Goal: Find contact information: Find contact information

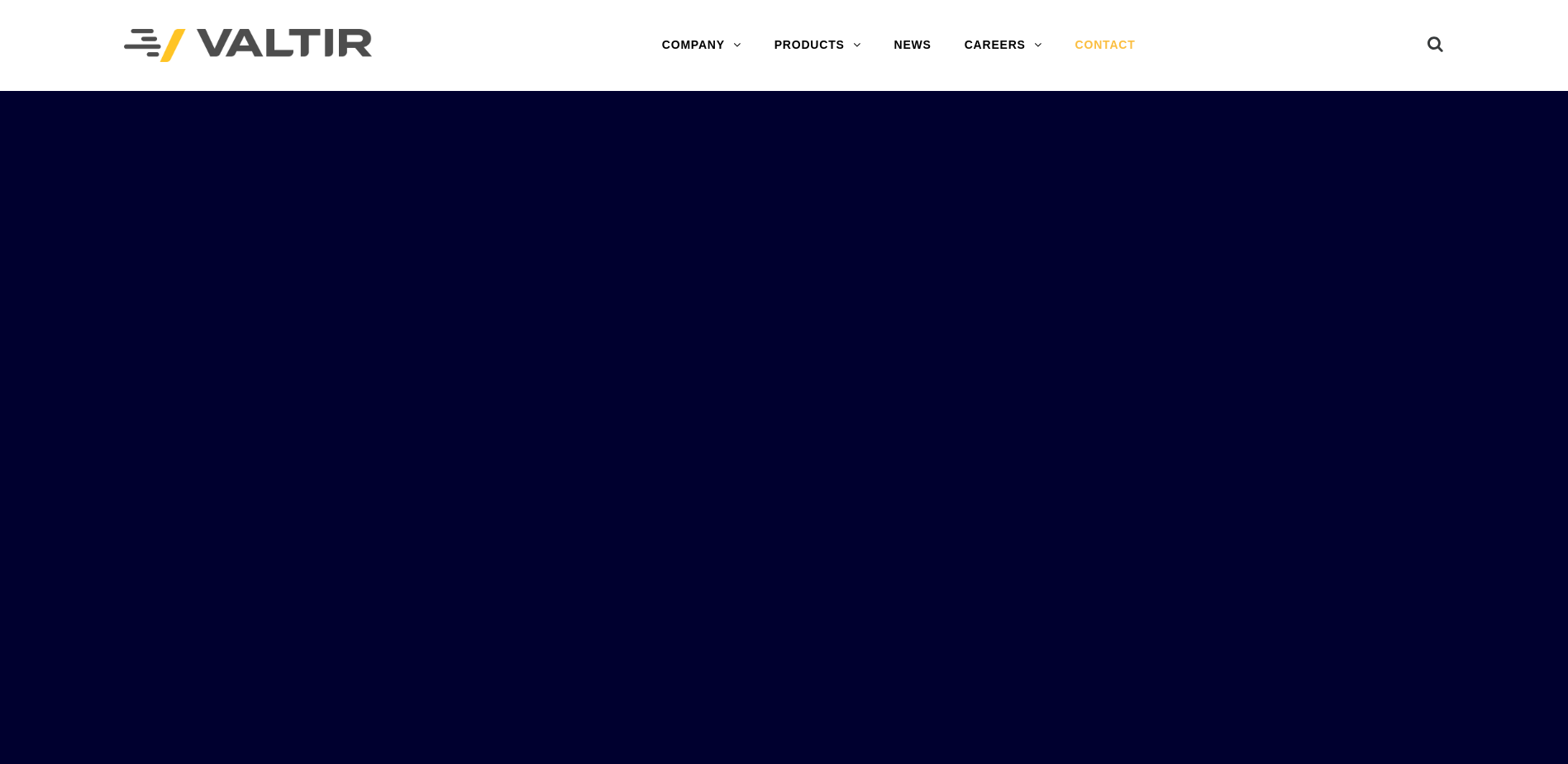
click at [1093, 51] on link "CONTACT" at bounding box center [1106, 45] width 94 height 34
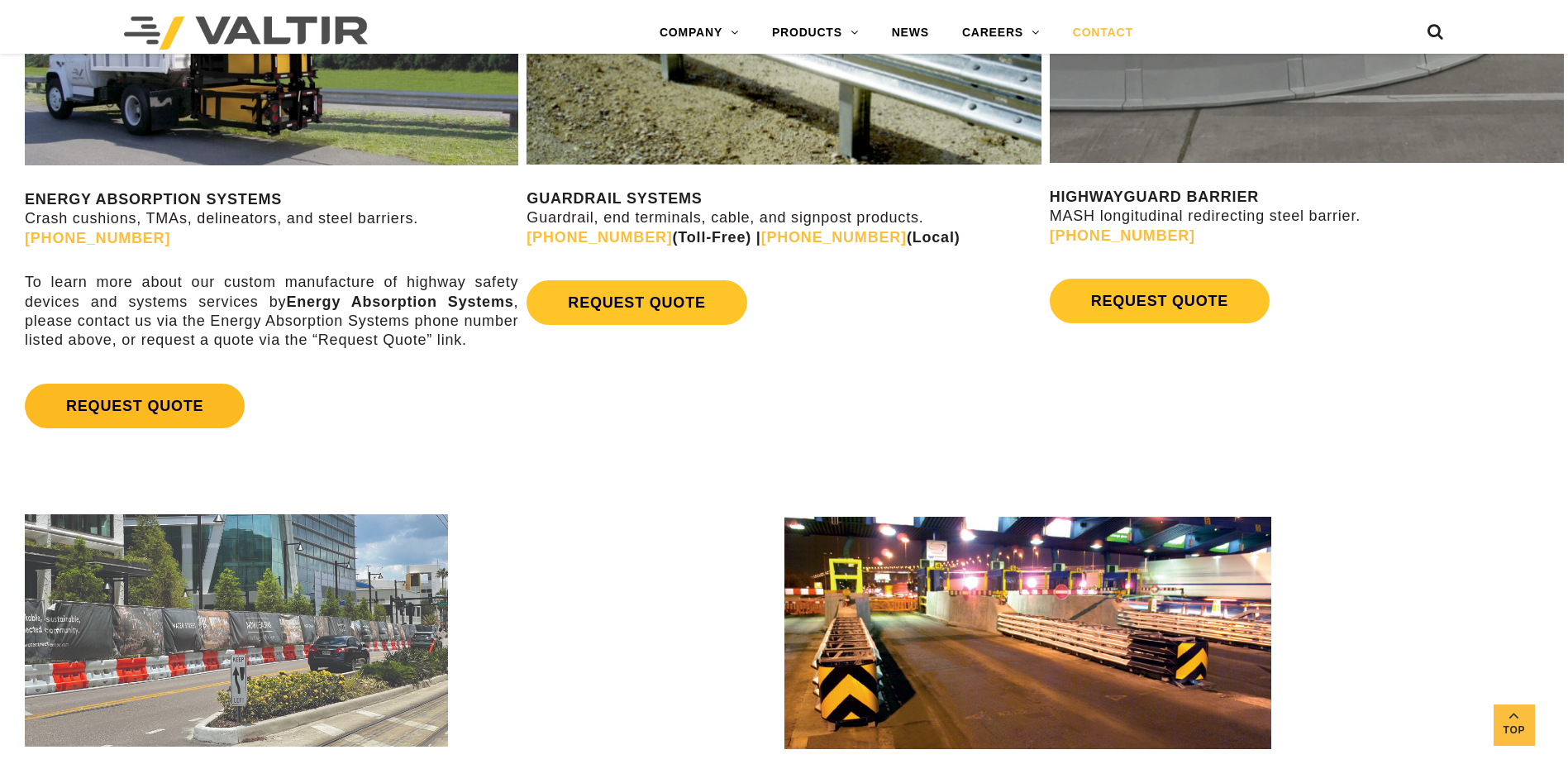
scroll to position [1074, 0]
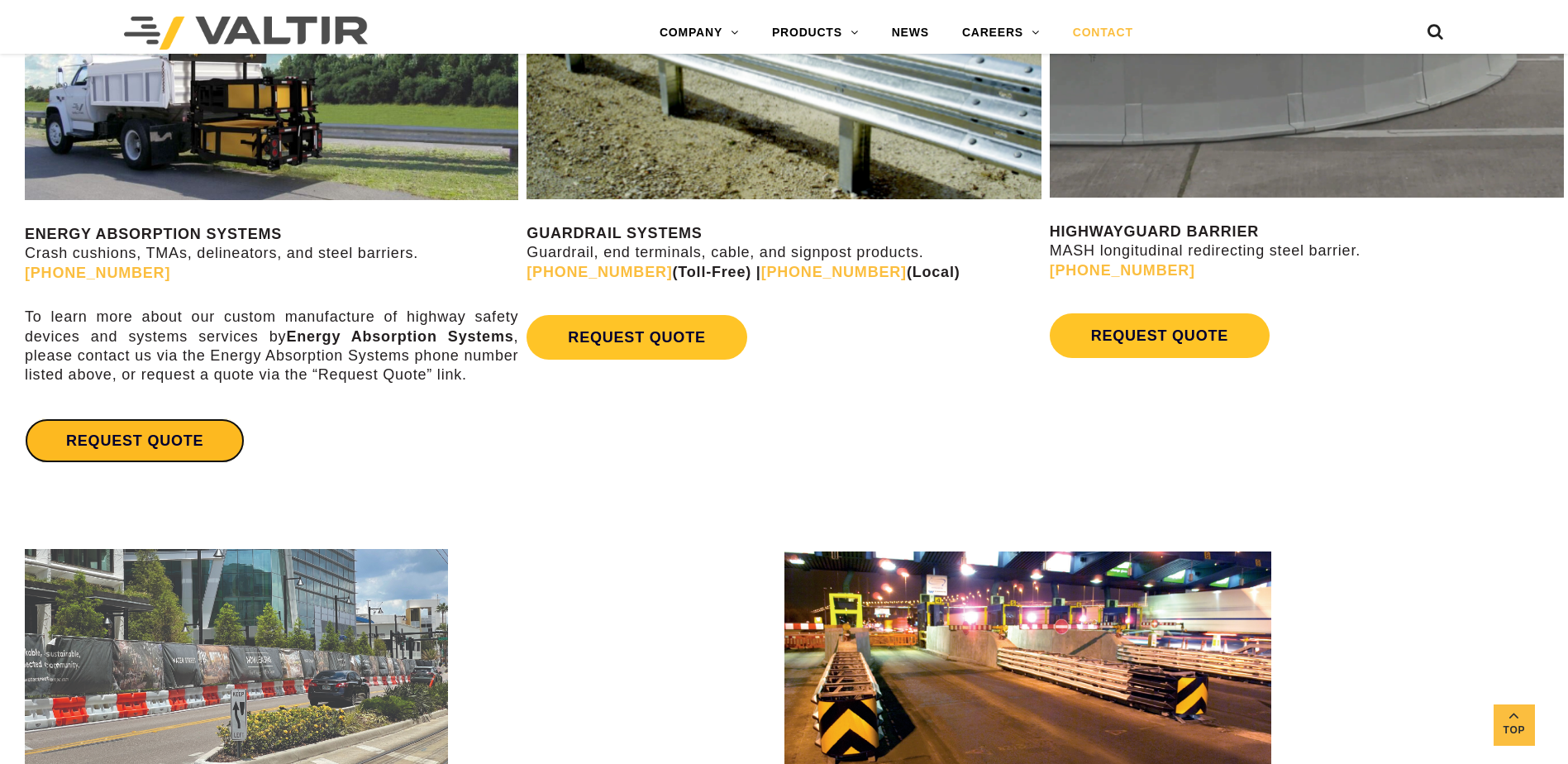
click at [178, 438] on link "REQUEST QUOTE" at bounding box center [135, 440] width 220 height 45
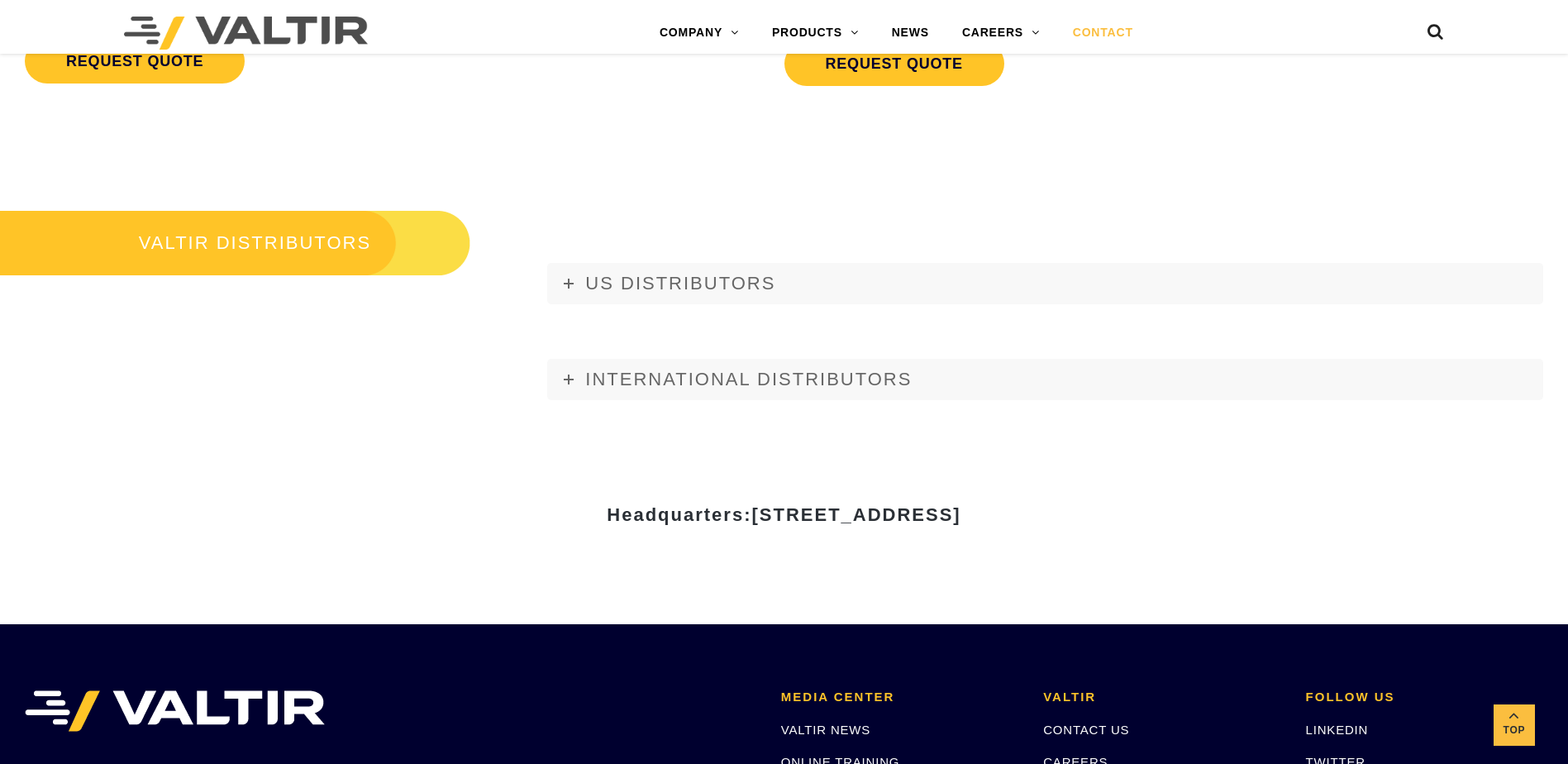
scroll to position [1984, 0]
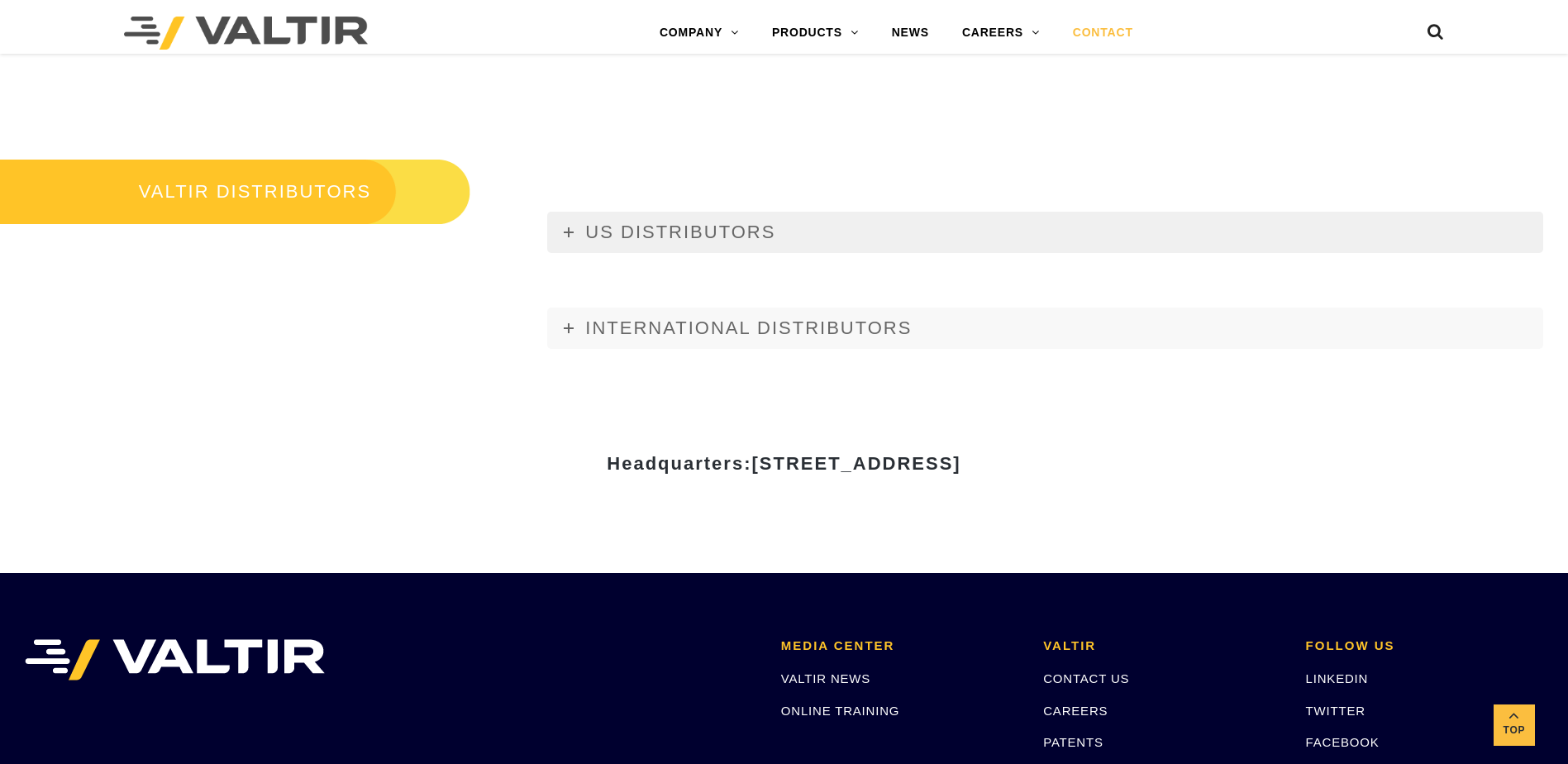
click at [683, 236] on span "US DISTRIBUTORS" at bounding box center [680, 232] width 191 height 21
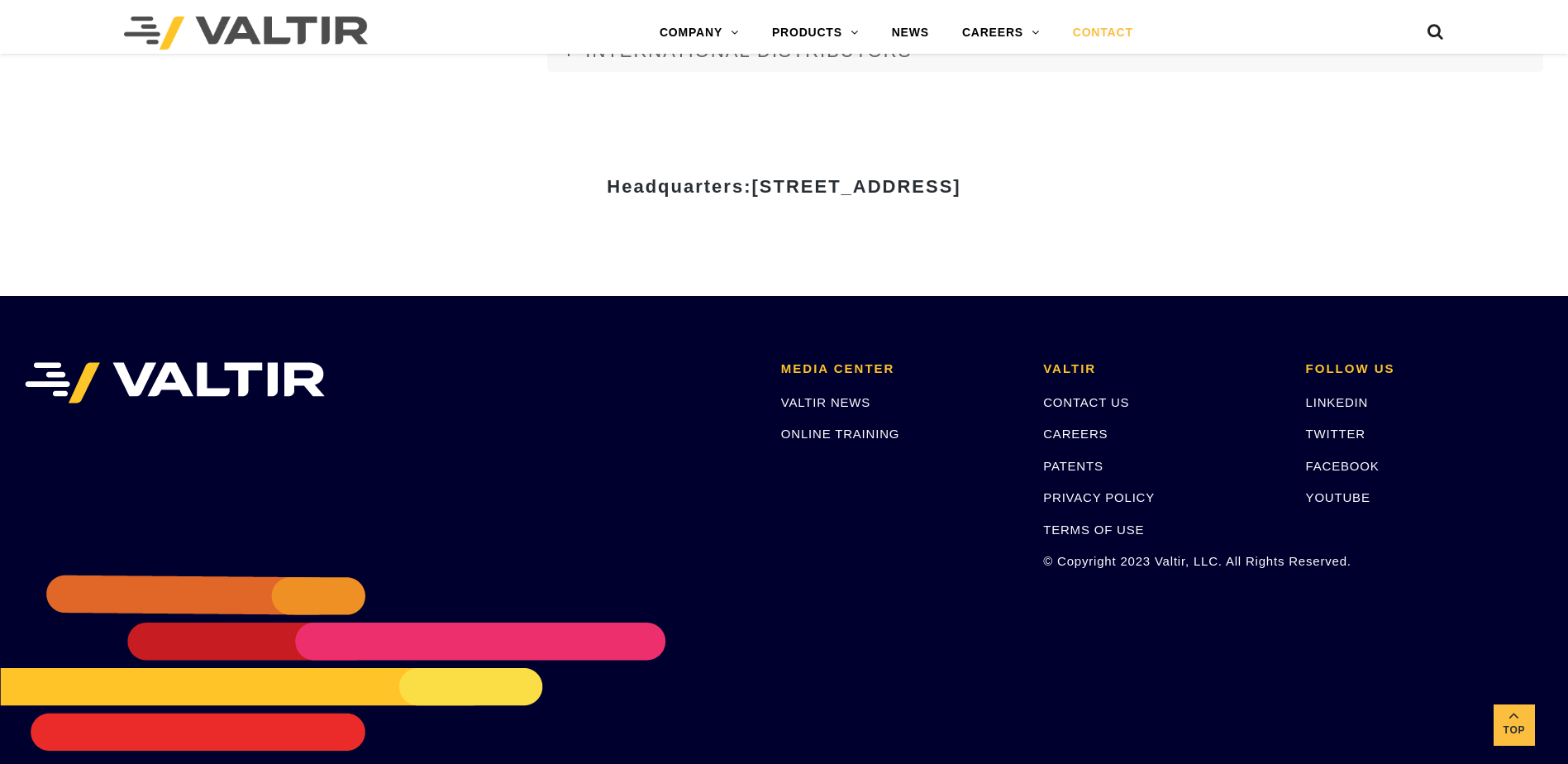
scroll to position [7299, 0]
